Goal: Task Accomplishment & Management: Complete application form

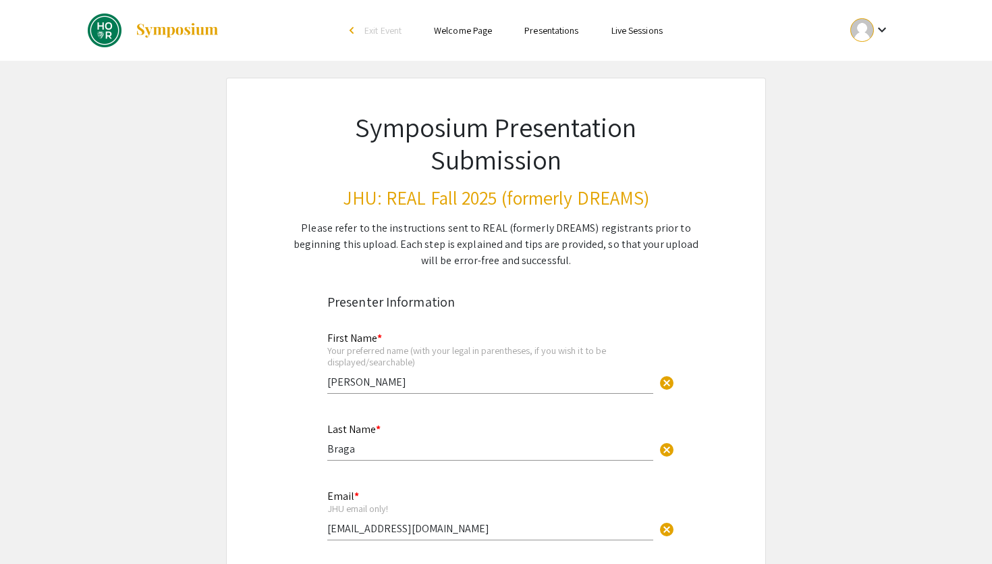
click at [426, 167] on h1 "Symposium Presentation Submission" at bounding box center [496, 143] width 408 height 65
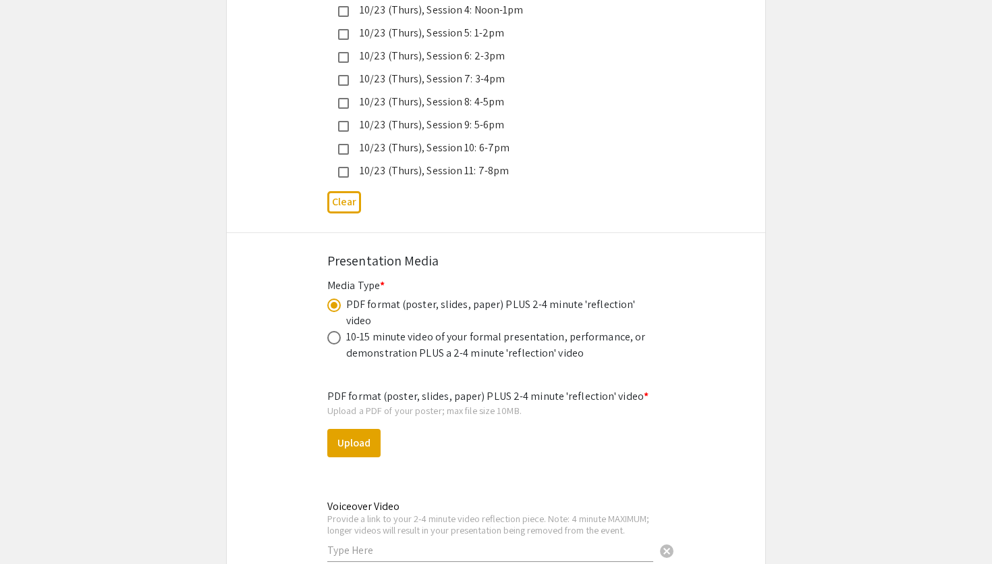
scroll to position [4176, 0]
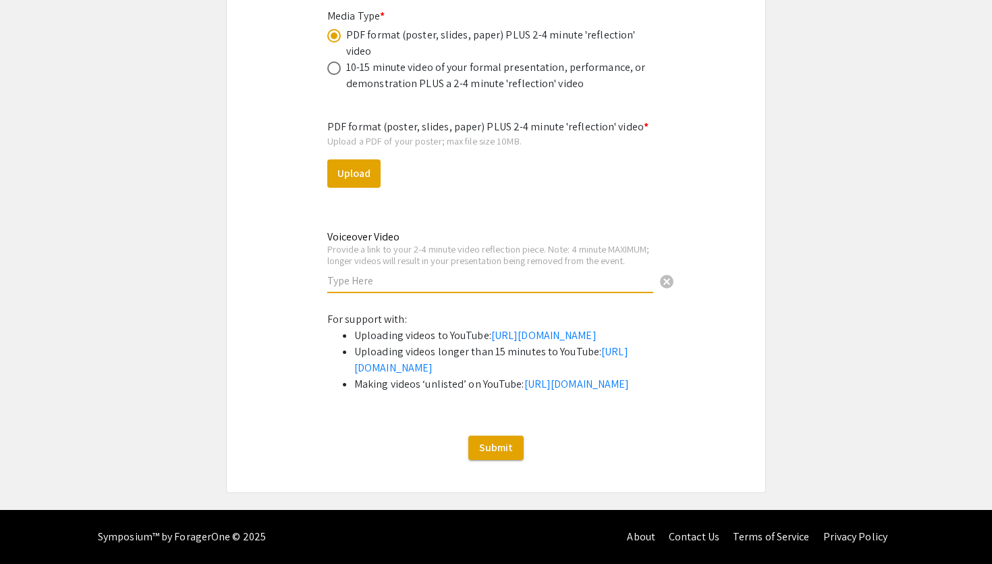
click at [456, 273] on input "text" at bounding box center [490, 280] width 326 height 14
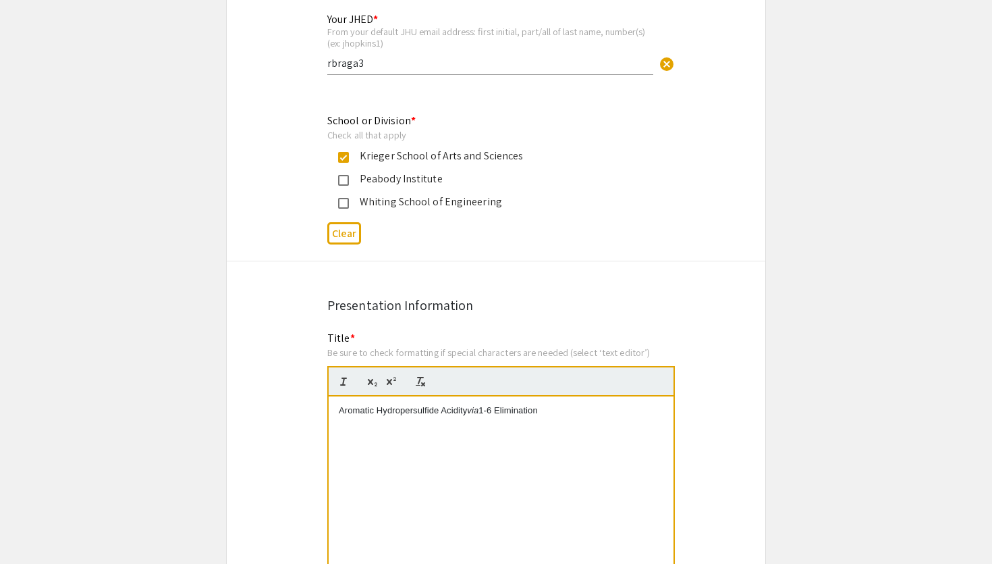
scroll to position [0, 0]
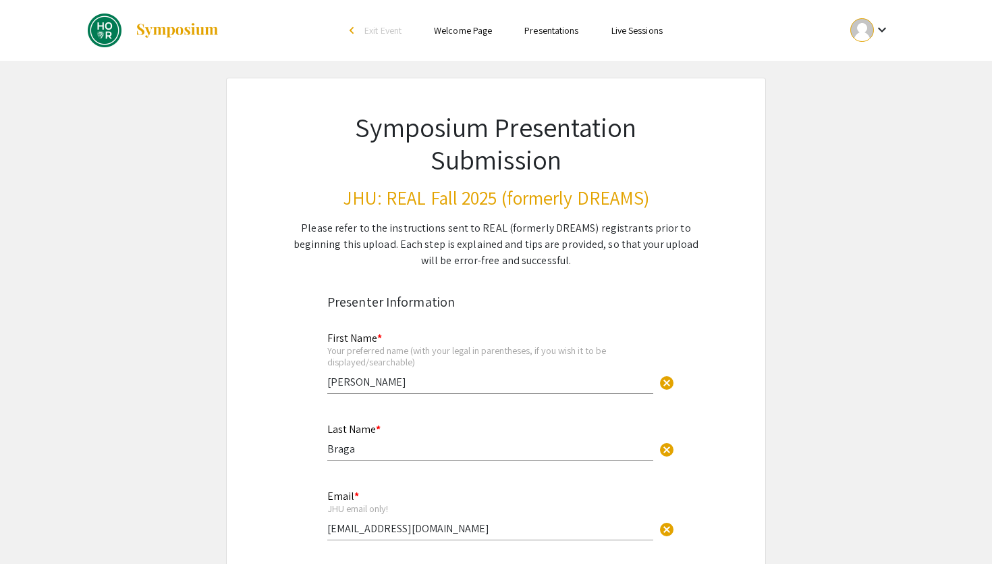
click at [468, 32] on link "Welcome Page" at bounding box center [463, 30] width 58 height 12
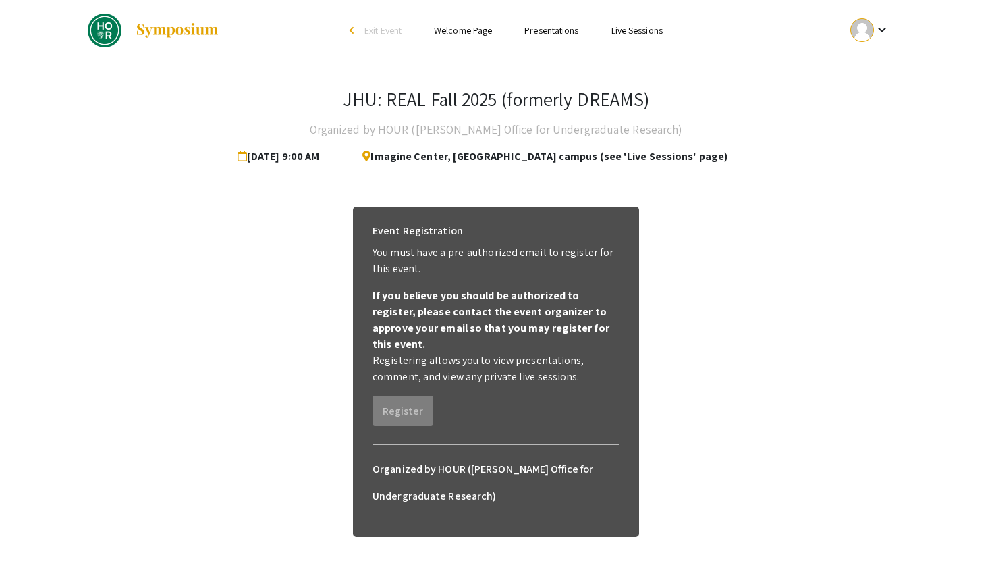
click at [530, 33] on link "Presentations" at bounding box center [551, 30] width 54 height 12
click at [626, 31] on link "Live Sessions" at bounding box center [637, 30] width 51 height 12
click at [445, 34] on link "Welcome Page" at bounding box center [463, 30] width 58 height 12
click at [358, 29] on li "arrow_back_ios Exit Event" at bounding box center [379, 30] width 78 height 16
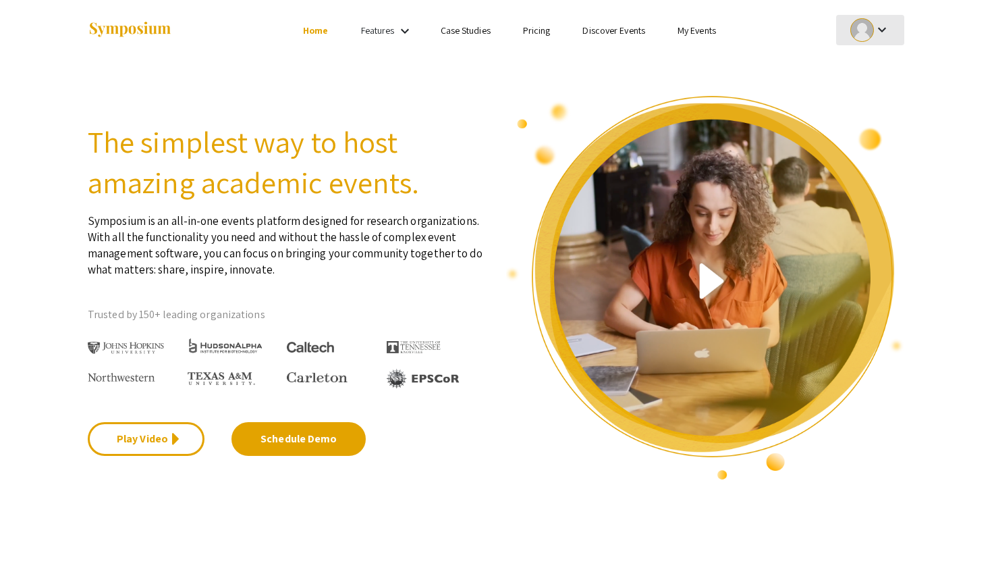
click at [892, 36] on div "keyboard_arrow_down" at bounding box center [870, 30] width 47 height 30
click at [869, 103] on button "My Submissions" at bounding box center [877, 99] width 83 height 32
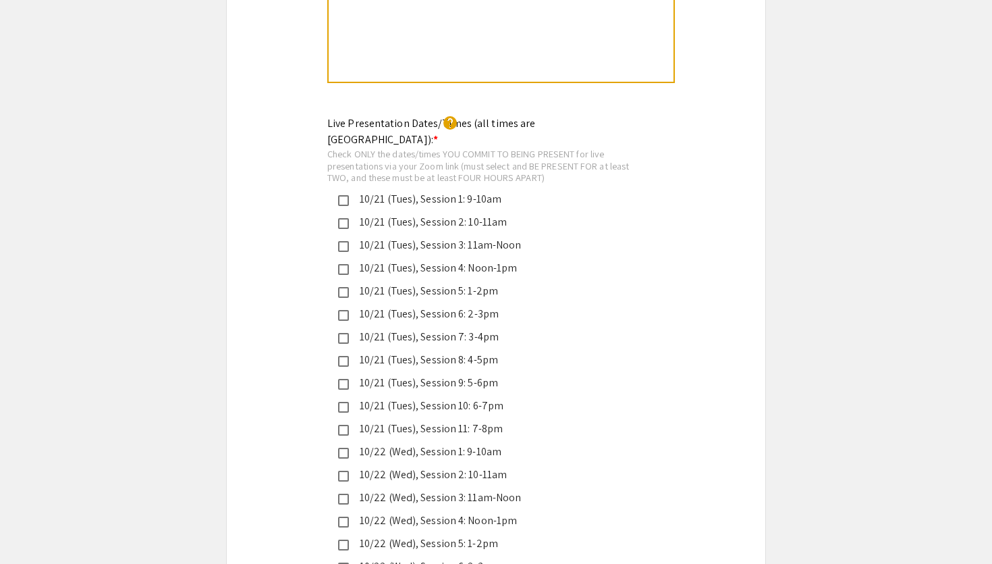
scroll to position [3107, 0]
click at [599, 149] on div "Check ONLY the dates/times YOU COMMIT TO BEING PRESENT for live presentations v…" at bounding box center [485, 167] width 316 height 36
click at [458, 115] on mat-icon "help" at bounding box center [450, 123] width 16 height 16
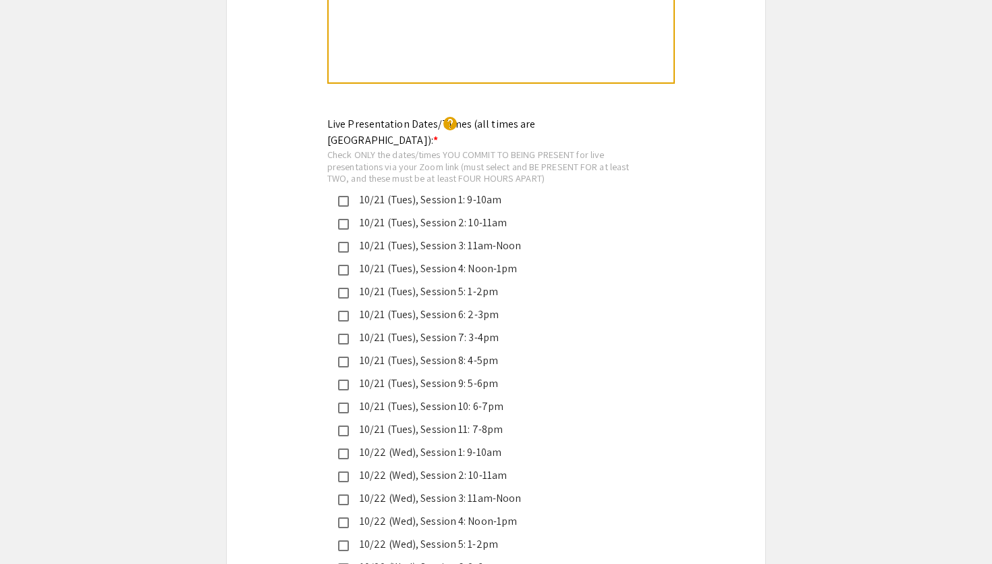
click at [458, 115] on mat-icon "help" at bounding box center [450, 123] width 16 height 16
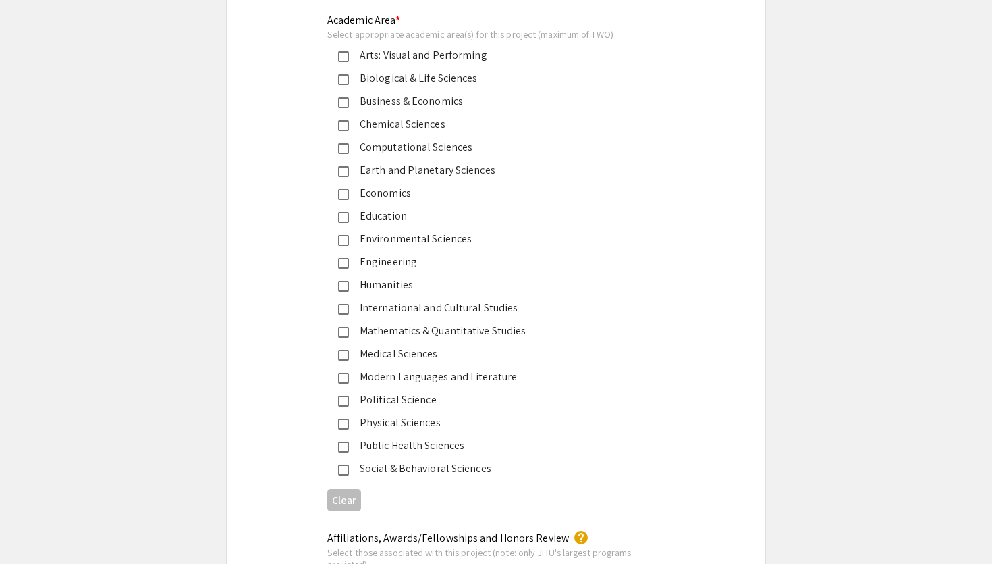
scroll to position [0, 0]
